Goal: Information Seeking & Learning: Learn about a topic

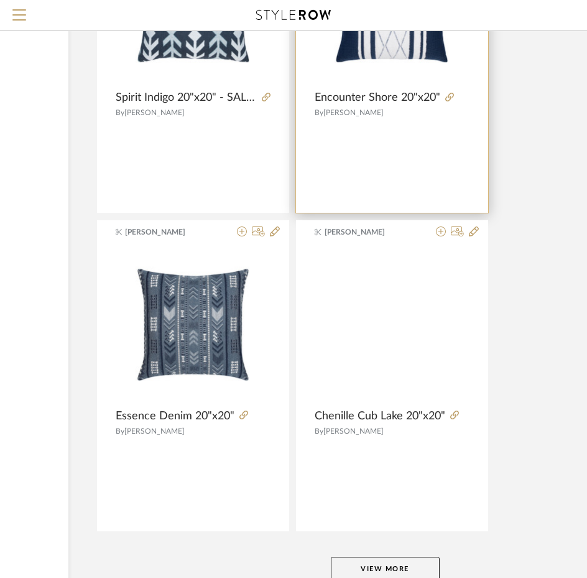
scroll to position [11225, 184]
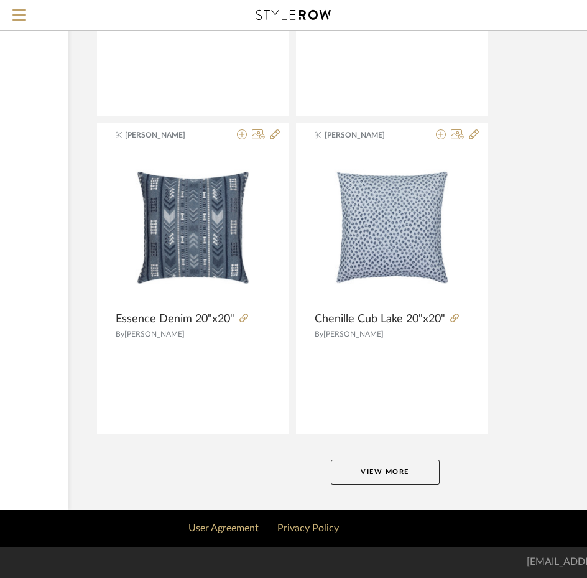
click at [389, 469] on button "View More" at bounding box center [385, 472] width 109 height 25
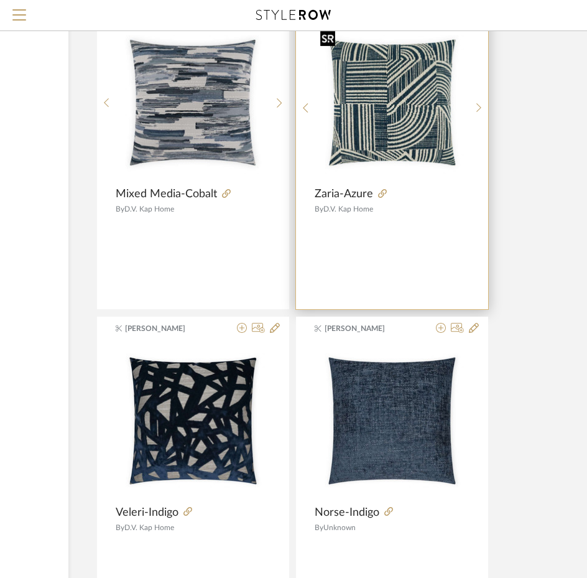
scroll to position [16884, 184]
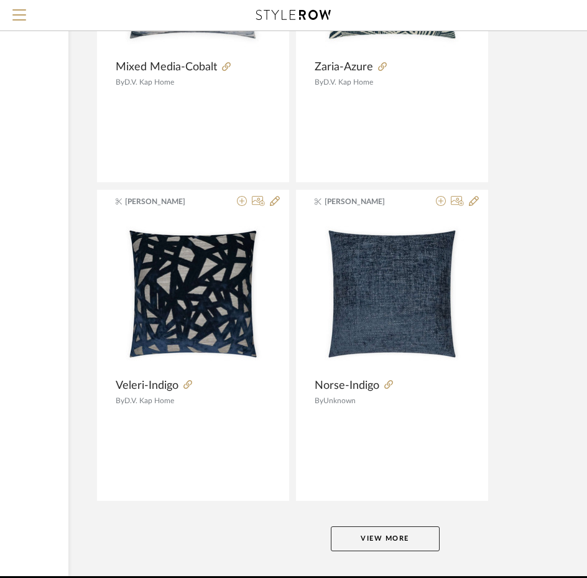
click at [402, 539] on button "View More" at bounding box center [385, 538] width 109 height 25
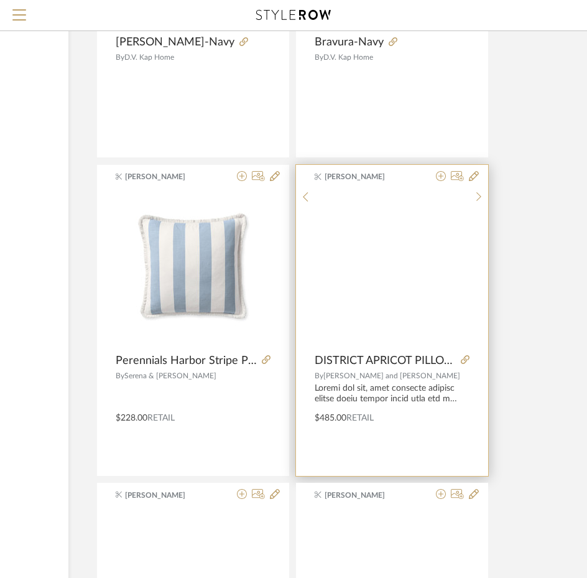
scroll to position [17568, 184]
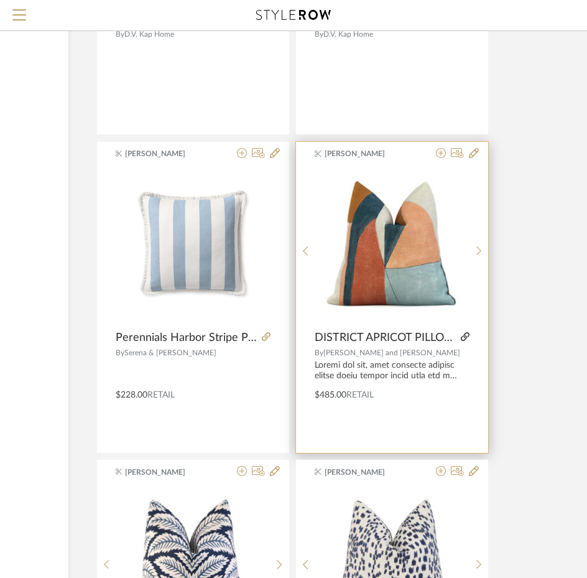
click at [463, 339] on icon at bounding box center [465, 336] width 9 height 9
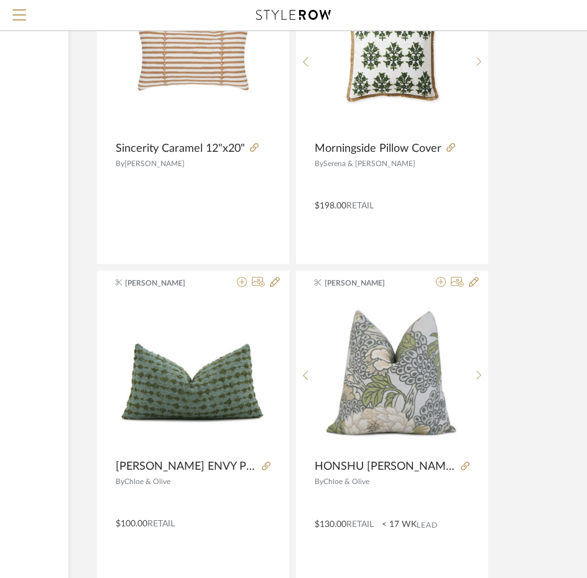
scroll to position [22231, 184]
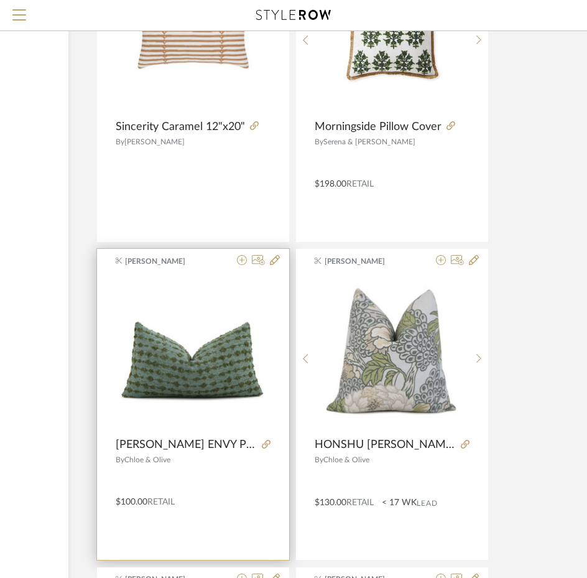
click at [270, 444] on product-name "[PERSON_NAME] ENVY PILLOW COVER" at bounding box center [193, 445] width 192 height 14
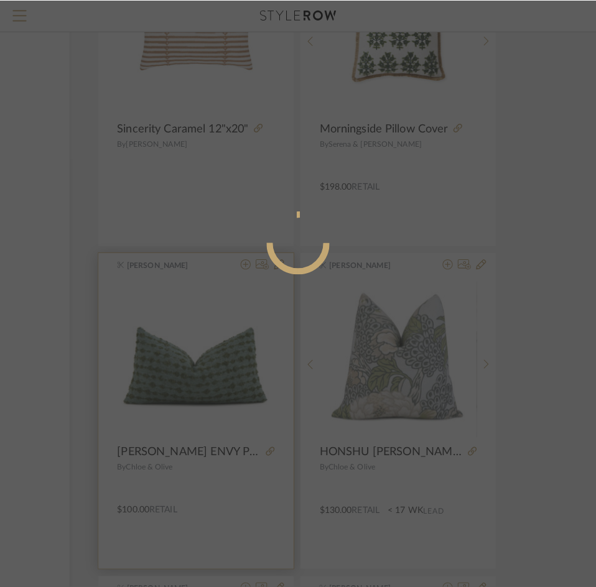
scroll to position [0, 0]
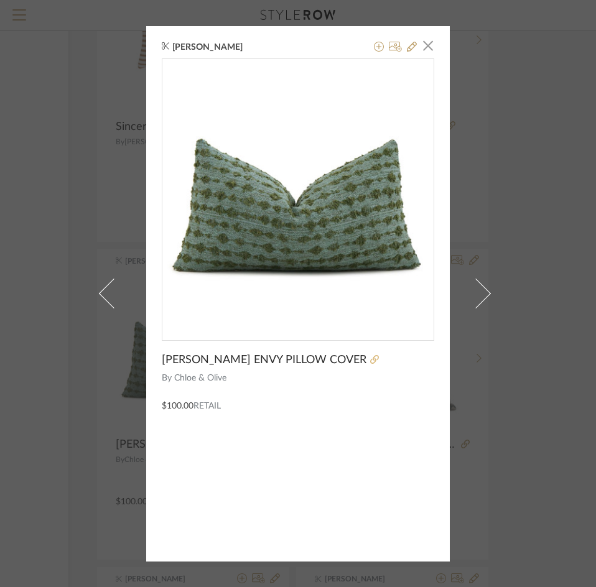
click at [370, 359] on icon at bounding box center [374, 359] width 9 height 9
click at [422, 49] on span "button" at bounding box center [427, 46] width 25 height 25
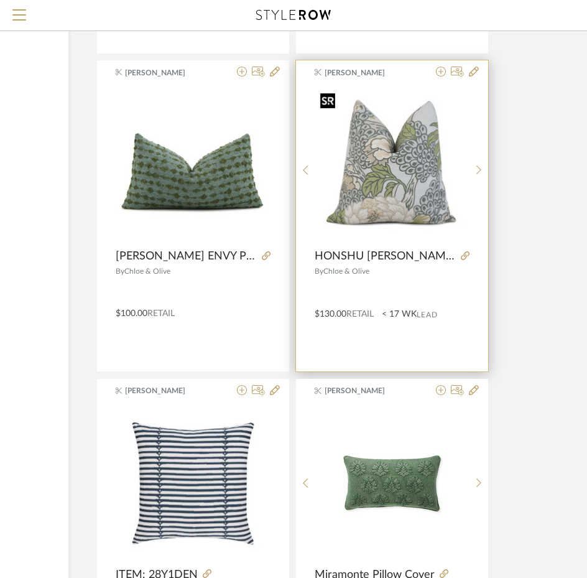
scroll to position [22667, 184]
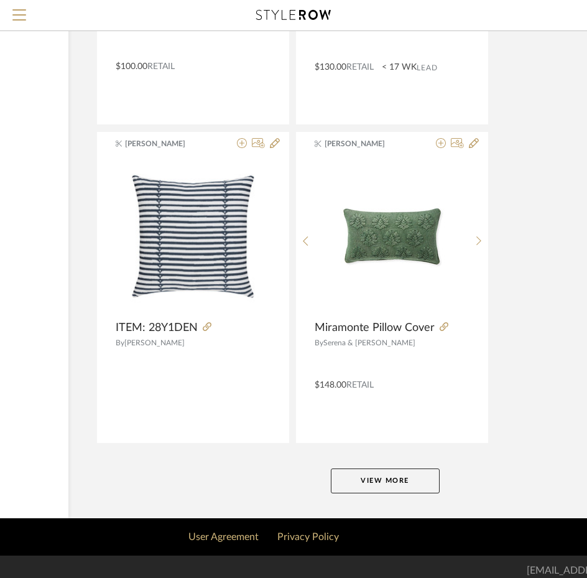
click at [386, 476] on button "View More" at bounding box center [385, 480] width 109 height 25
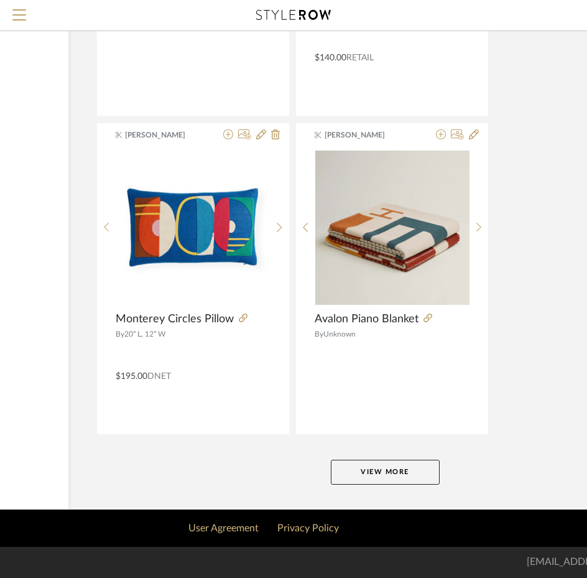
scroll to position [28338, 184]
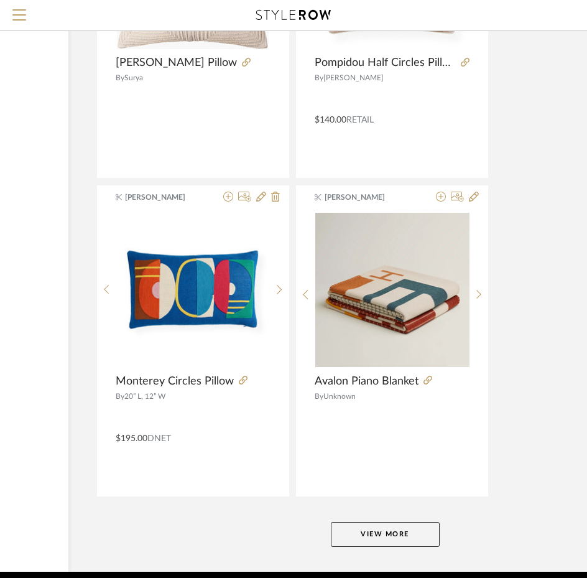
click at [384, 524] on button "View More" at bounding box center [385, 534] width 109 height 25
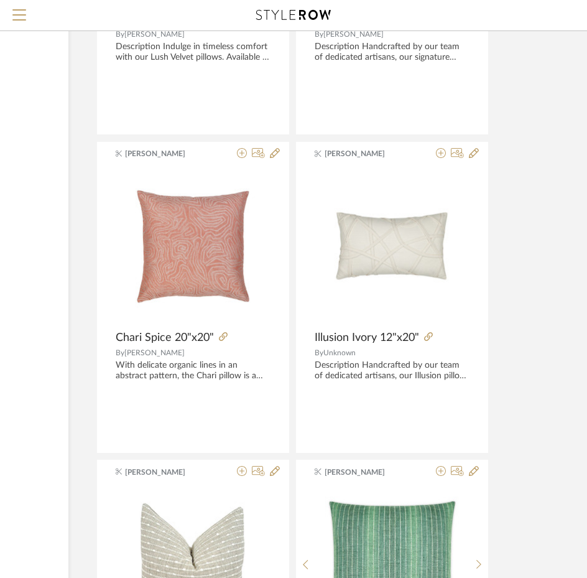
scroll to position [23847, 184]
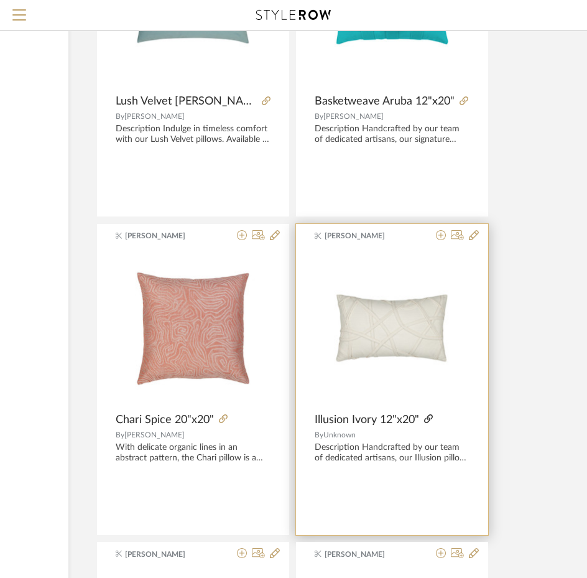
click at [430, 421] on icon at bounding box center [428, 418] width 9 height 9
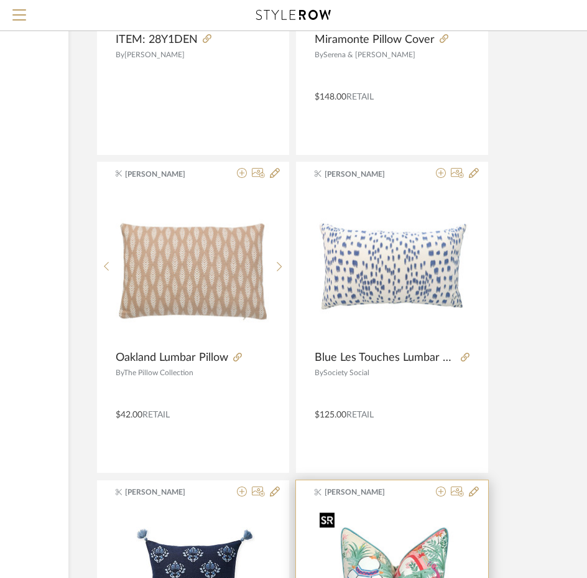
scroll to position [22914, 184]
